Goal: Check status: Check status

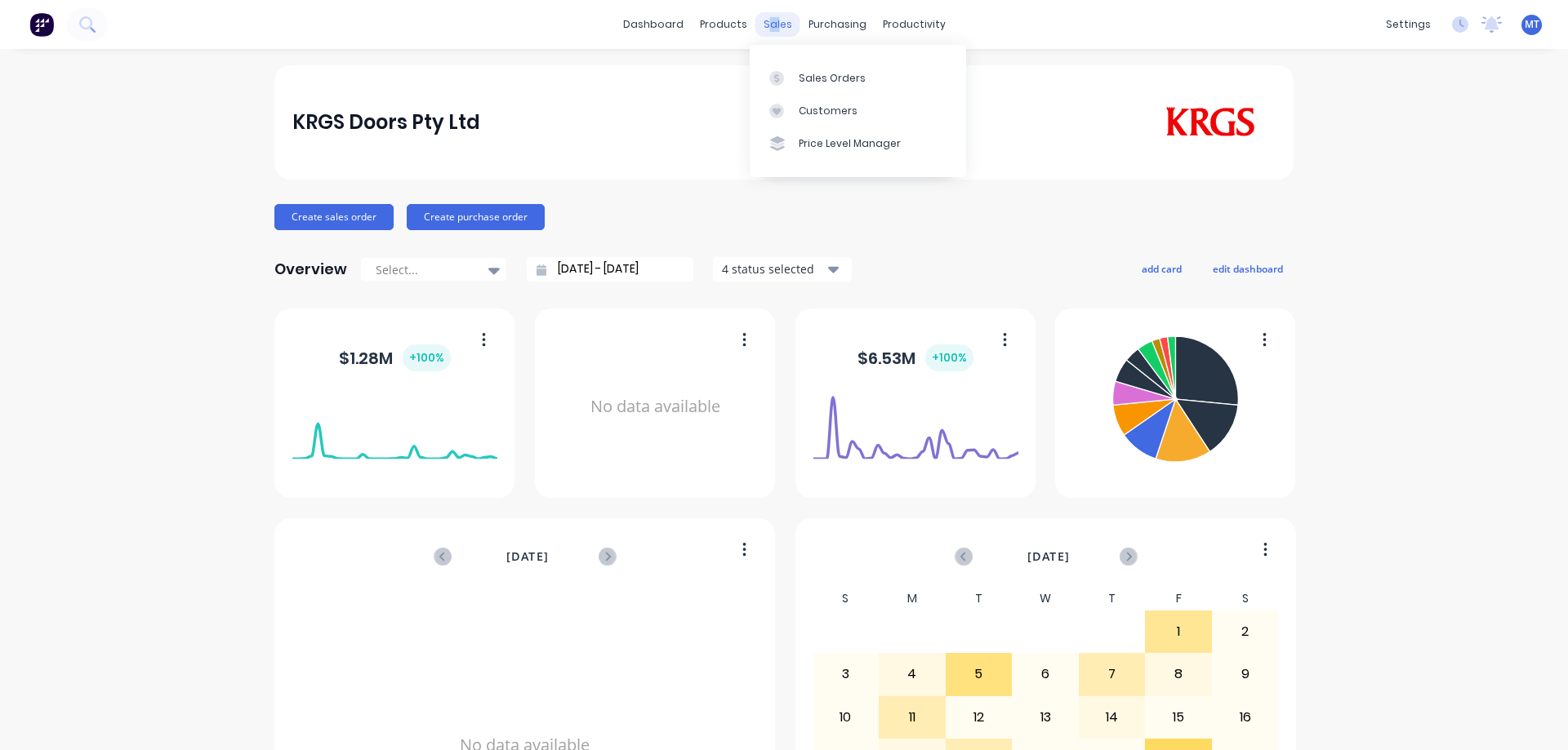
click at [771, 24] on div "sales" at bounding box center [777, 24] width 45 height 25
click at [764, 72] on link "Sales Orders" at bounding box center [858, 77] width 216 height 33
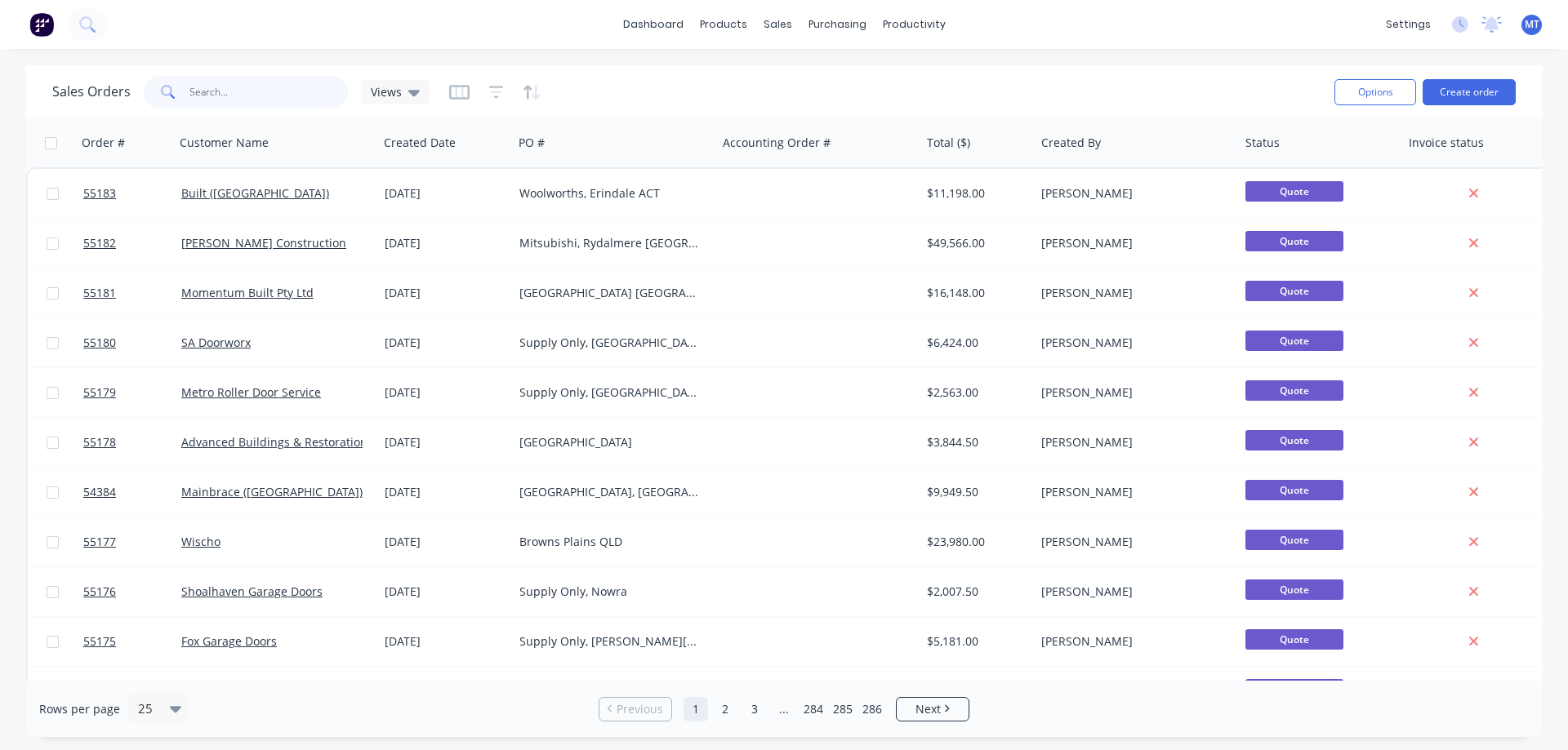
click at [290, 81] on input "text" at bounding box center [269, 93] width 159 height 33
type input "53741"
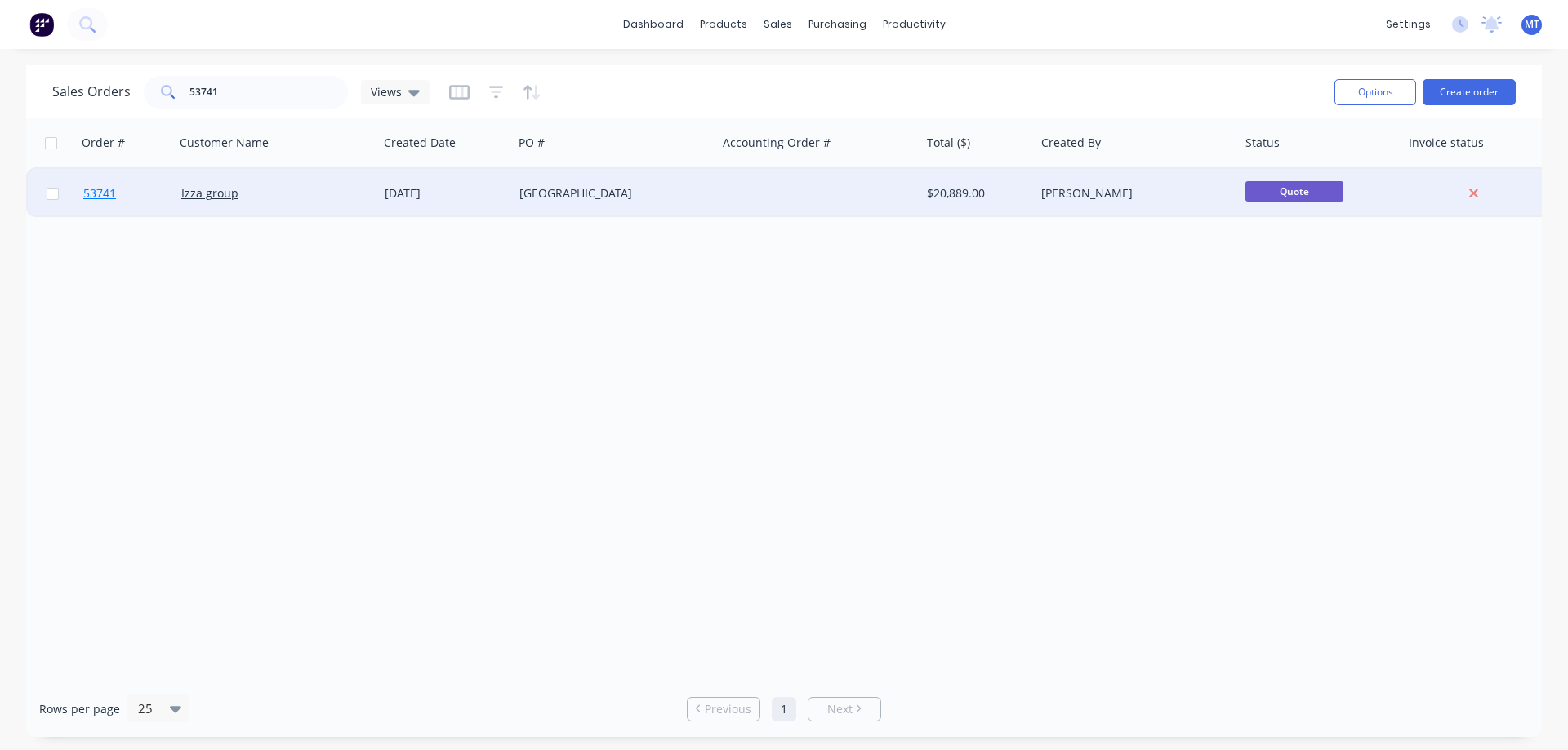
click at [178, 179] on link "53741" at bounding box center [133, 193] width 98 height 49
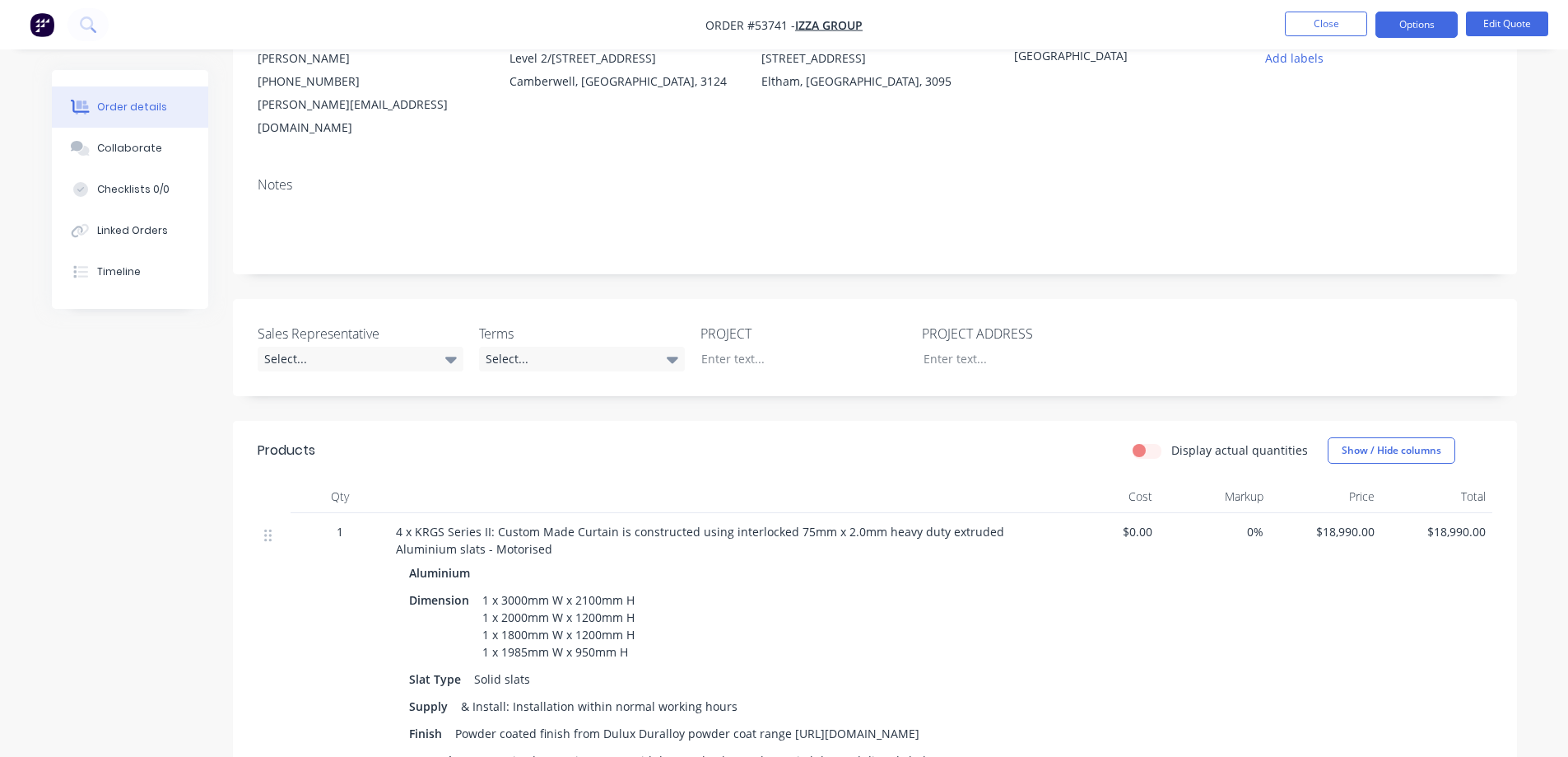
scroll to position [82, 0]
